Goal: Task Accomplishment & Management: Manage account settings

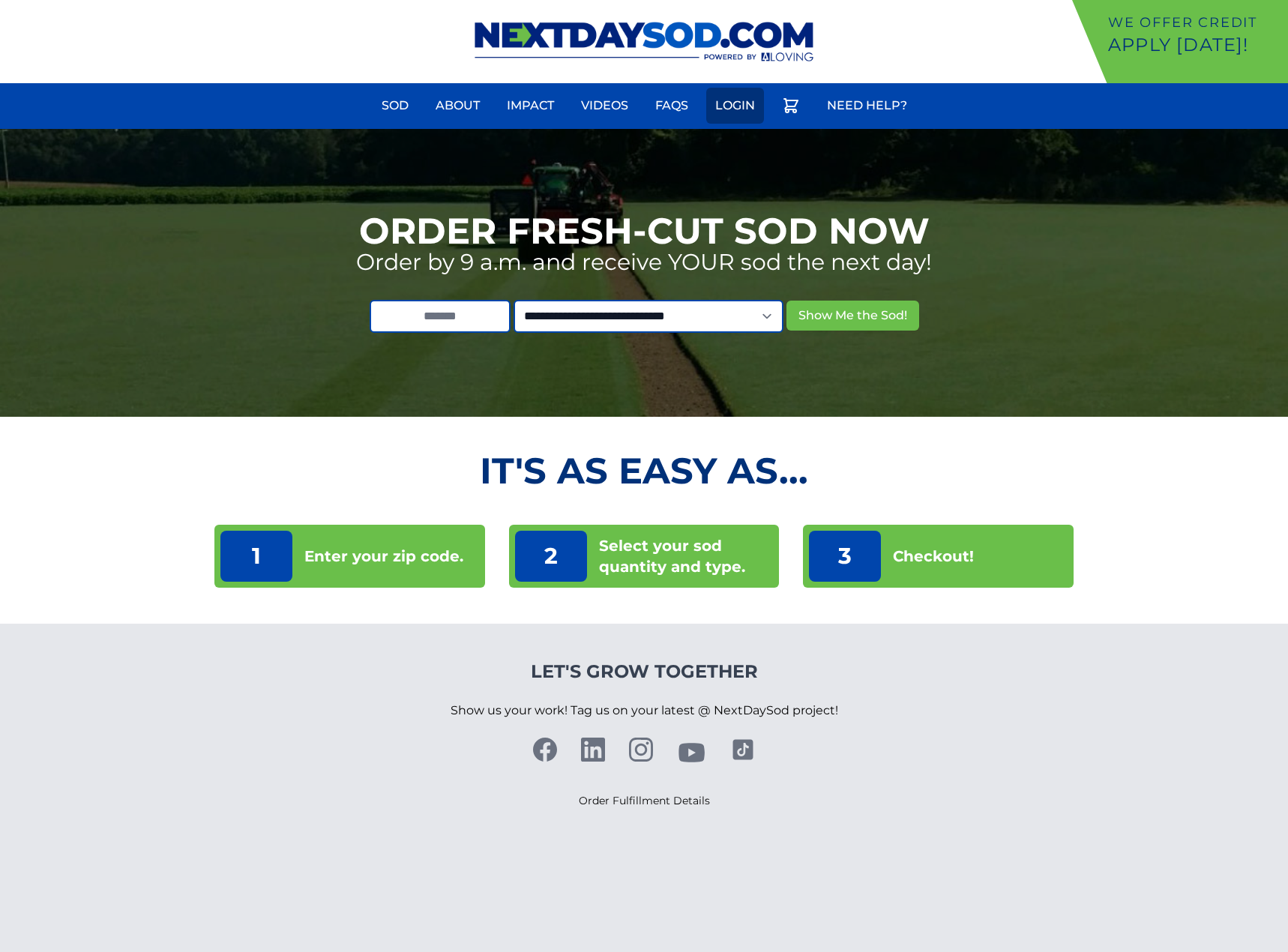
click at [746, 99] on link "Login" at bounding box center [734, 106] width 58 height 36
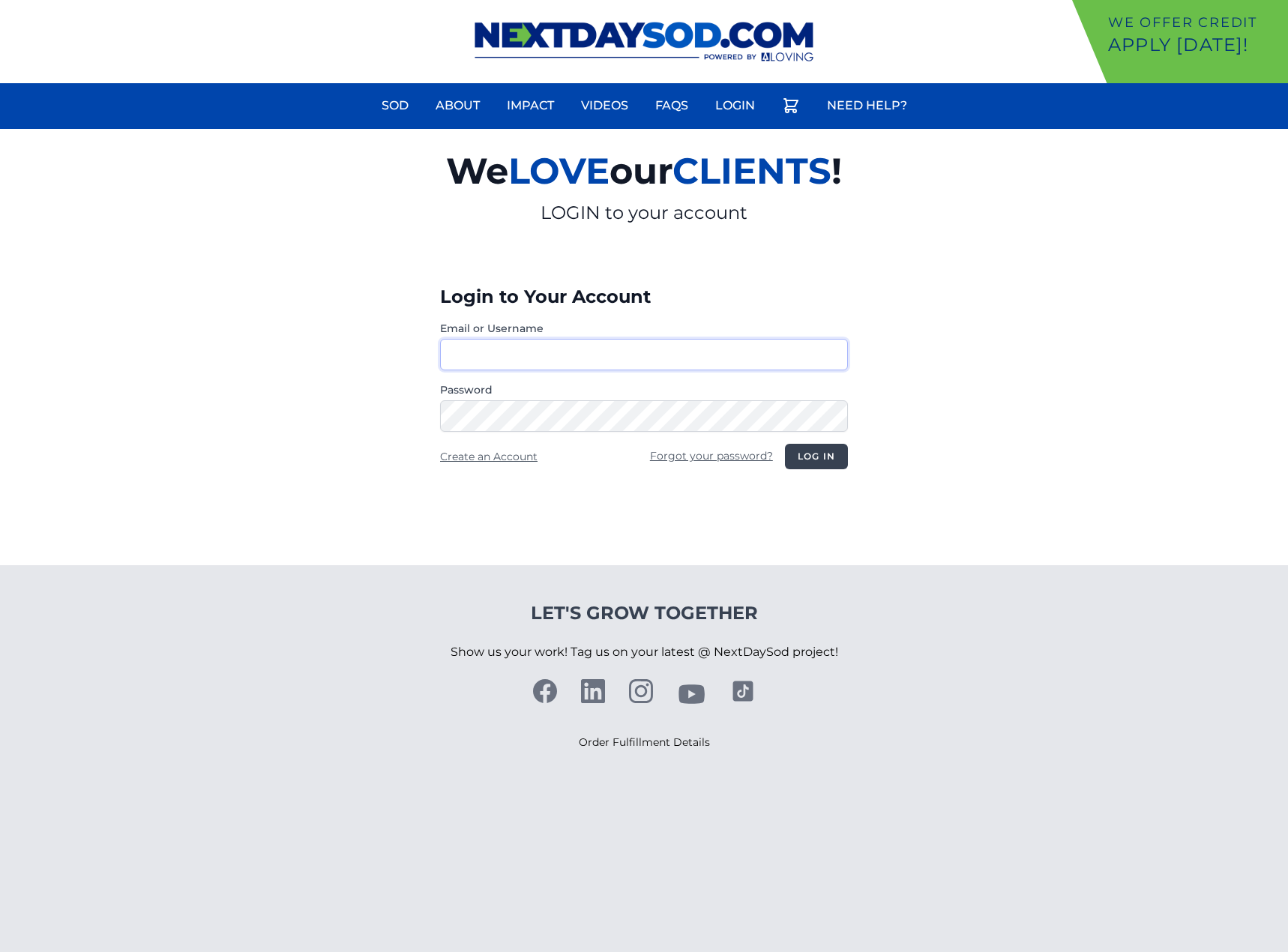
type input "**********"
click at [807, 464] on button "Log in" at bounding box center [817, 456] width 63 height 25
